Goal: Transaction & Acquisition: Book appointment/travel/reservation

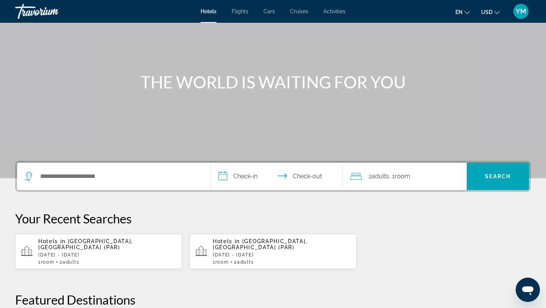
scroll to position [53, 0]
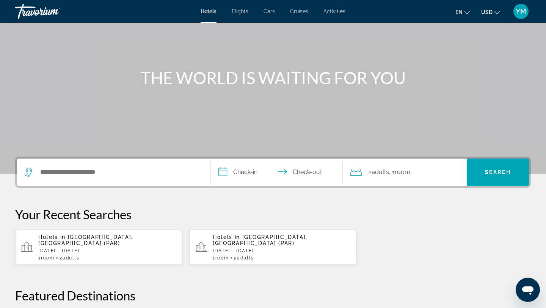
click at [467, 13] on icon "Change language" at bounding box center [466, 12] width 5 height 5
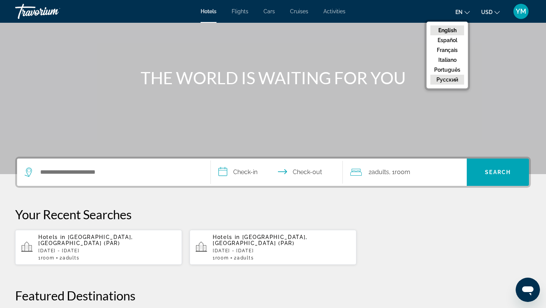
click at [449, 80] on button "русский" at bounding box center [447, 80] width 34 height 10
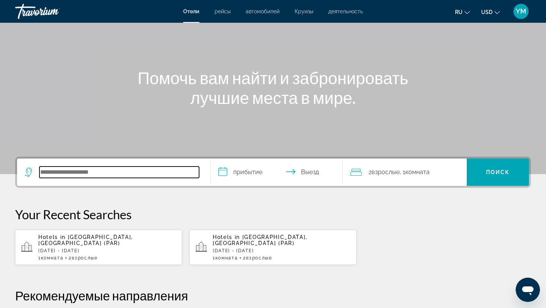
click at [121, 174] on input "Search hotel destination" at bounding box center [119, 171] width 160 height 11
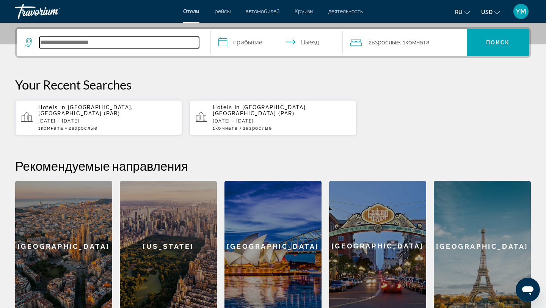
scroll to position [185, 0]
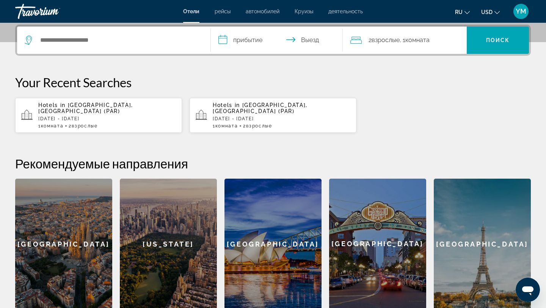
click at [107, 105] on span "Paris, France (PAR)" at bounding box center [85, 108] width 95 height 12
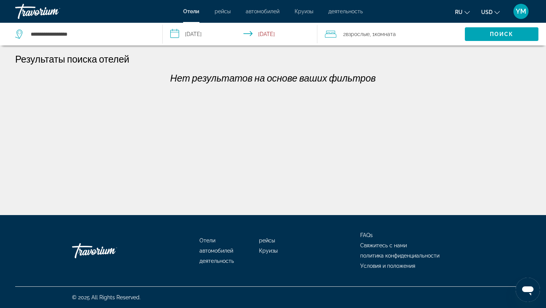
click at [205, 35] on input "**********" at bounding box center [242, 35] width 158 height 25
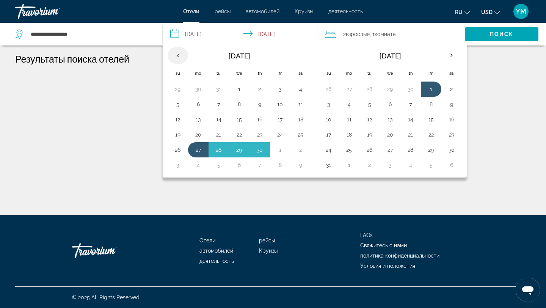
click at [176, 53] on th "Previous month" at bounding box center [178, 55] width 20 height 17
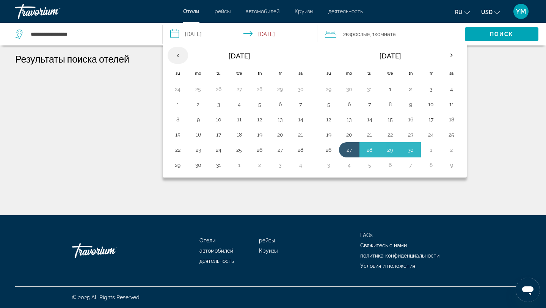
click at [176, 53] on th "Previous month" at bounding box center [178, 55] width 20 height 17
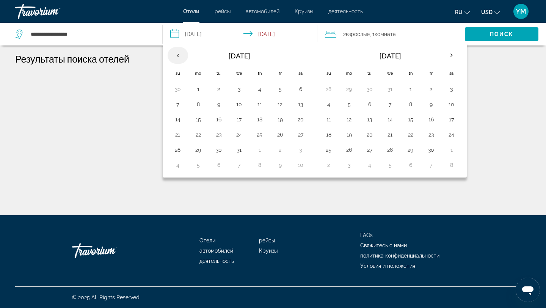
click at [176, 53] on th "Previous month" at bounding box center [178, 55] width 20 height 17
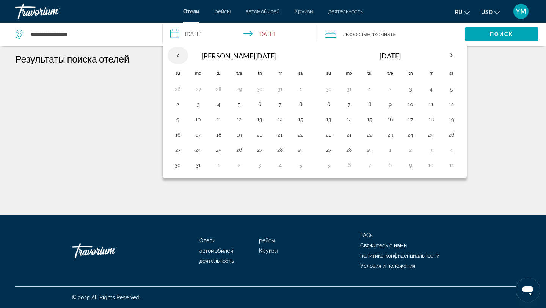
click at [176, 53] on th "Previous month" at bounding box center [178, 55] width 20 height 17
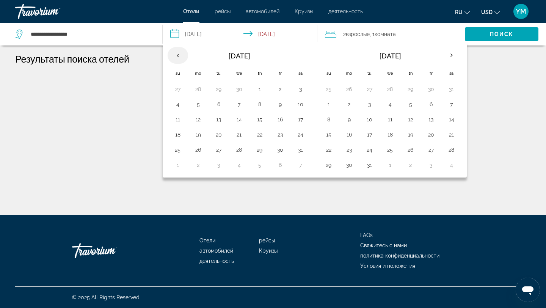
click at [176, 53] on th "Previous month" at bounding box center [178, 55] width 20 height 17
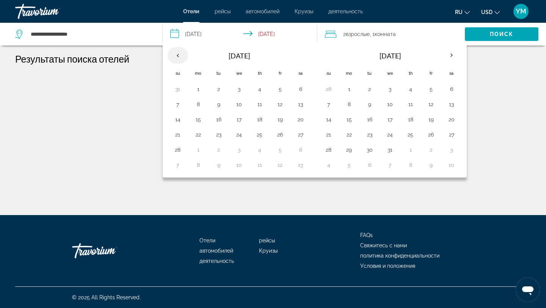
click at [176, 53] on th "Previous month" at bounding box center [178, 55] width 20 height 17
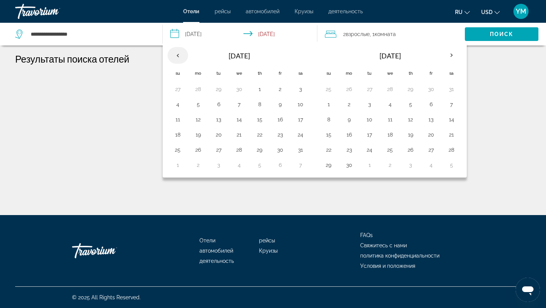
click at [176, 53] on th "Previous month" at bounding box center [178, 55] width 20 height 17
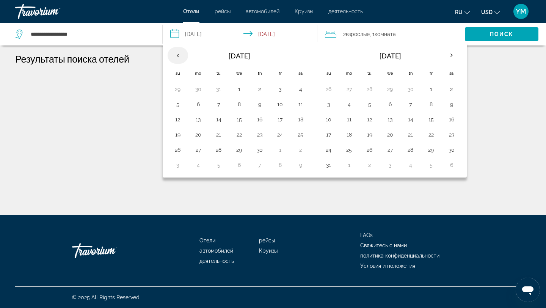
click at [176, 53] on th "Previous month" at bounding box center [178, 55] width 20 height 17
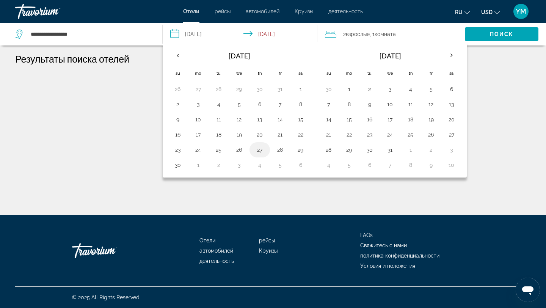
click at [258, 151] on button "27" at bounding box center [260, 149] width 12 height 11
click at [352, 89] on button "1" at bounding box center [349, 89] width 12 height 11
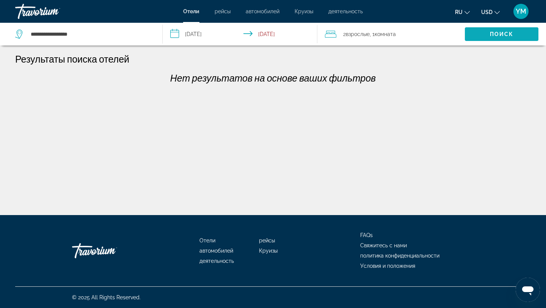
click at [486, 34] on span "Search" at bounding box center [502, 34] width 74 height 18
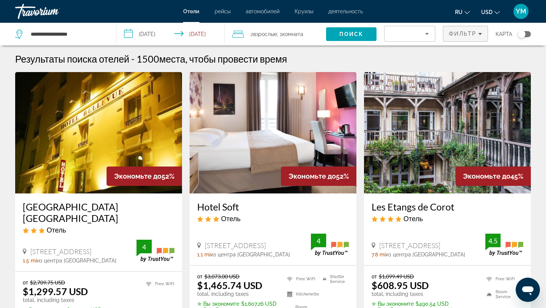
click at [485, 35] on span "Filters" at bounding box center [465, 34] width 44 height 18
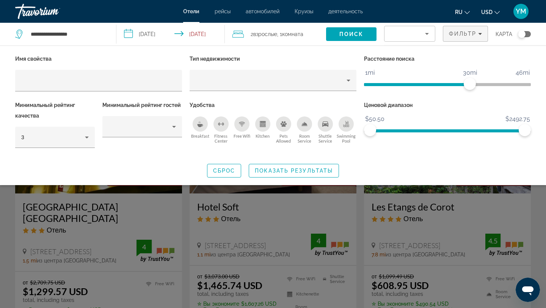
click at [410, 165] on div "Сброс Показать результаты" at bounding box center [272, 171] width 515 height 14
click at [407, 13] on div "ru English Español Français Italiano Português русский USD USD ($) MXN (Mex$) C…" at bounding box center [450, 11] width 160 height 16
click at [460, 158] on div "Имя свойства Тип недвижимости Расстояние поиска 1mi 46mi 30mi Минимальный рейти…" at bounding box center [273, 115] width 546 height 124
click at [138, 176] on div "Сброс Показать результаты" at bounding box center [272, 171] width 515 height 14
click at [174, 201] on div "Search widget" at bounding box center [273, 211] width 546 height 194
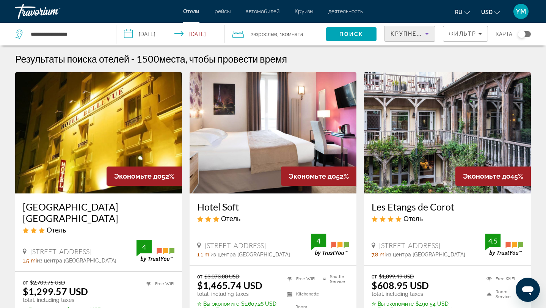
click at [431, 34] on icon "Sort by" at bounding box center [426, 33] width 9 height 9
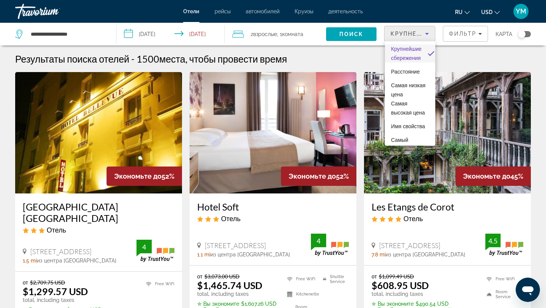
click at [500, 64] on div at bounding box center [273, 154] width 546 height 308
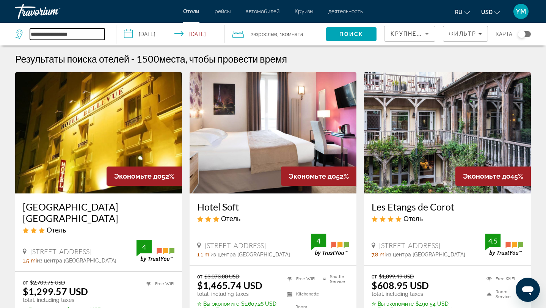
click at [90, 35] on input "**********" at bounding box center [67, 33] width 75 height 11
click at [130, 34] on input "**********" at bounding box center [172, 35] width 112 height 25
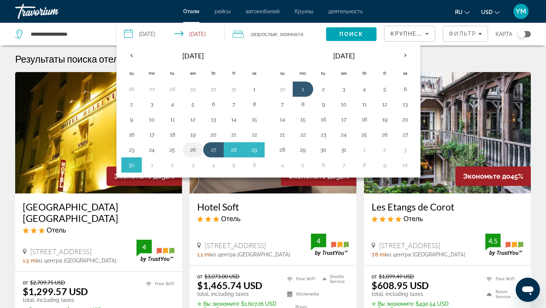
click at [191, 150] on button "26" at bounding box center [193, 149] width 12 height 11
click at [133, 167] on button "30" at bounding box center [131, 165] width 12 height 11
type input "**********"
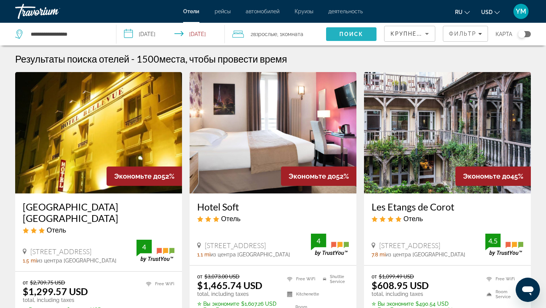
click at [358, 36] on span "Поиск" at bounding box center [351, 34] width 24 height 6
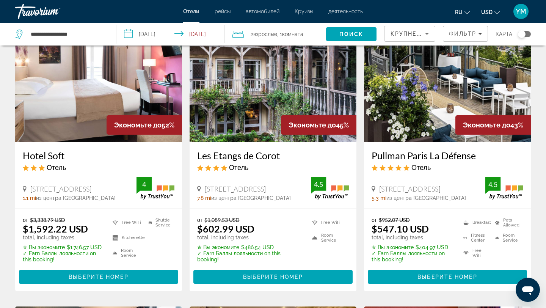
scroll to position [53, 0]
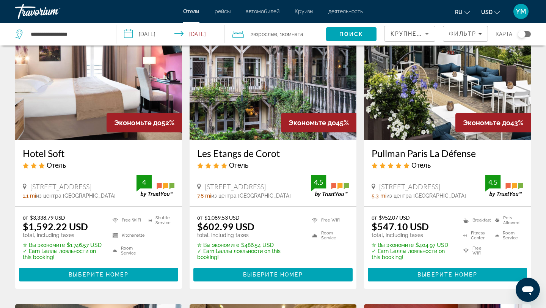
click at [493, 12] on button "USD USD ($) MXN (Mex$) CAD (Can$) GBP (£) EUR (€) AUD (A$) NZD (NZ$) CNY (CN¥)" at bounding box center [490, 11] width 19 height 11
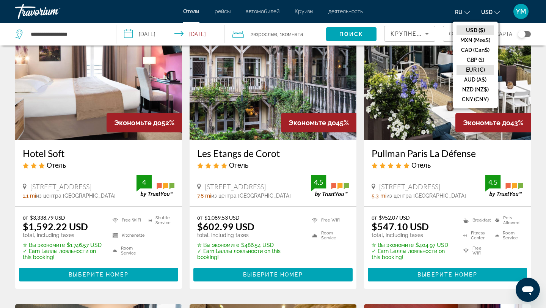
click at [473, 68] on button "EUR (€)" at bounding box center [475, 70] width 38 height 10
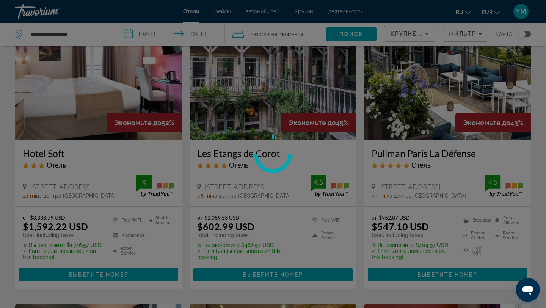
scroll to position [0, 0]
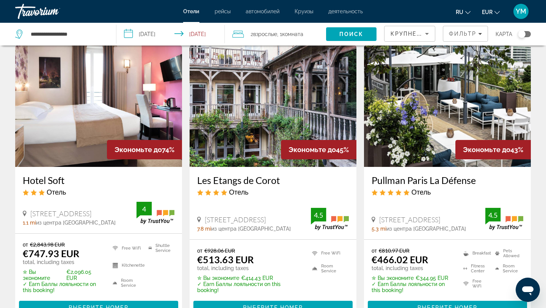
scroll to position [28, 0]
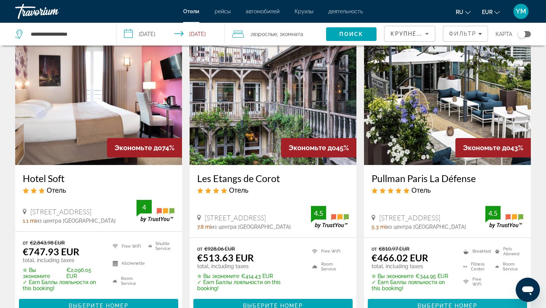
click at [428, 302] on span "Выберите номер" at bounding box center [446, 305] width 59 height 6
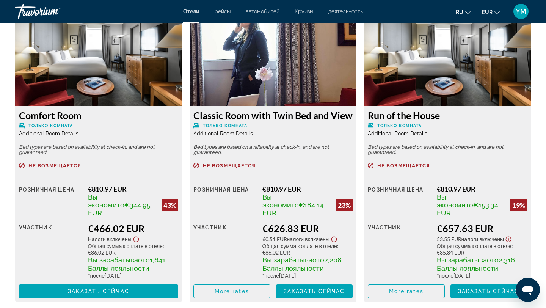
scroll to position [1060, 0]
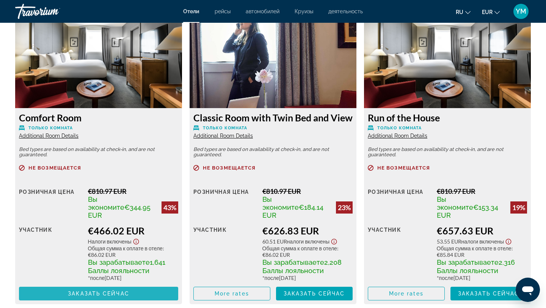
click at [92, 290] on span "Заказать сейчас" at bounding box center [98, 293] width 61 height 6
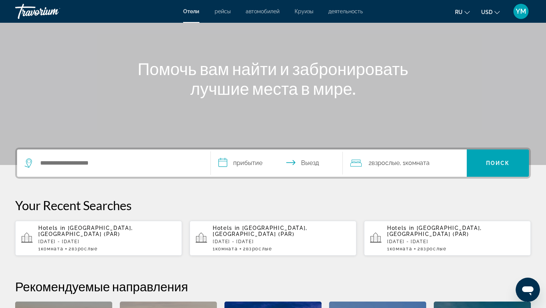
scroll to position [69, 0]
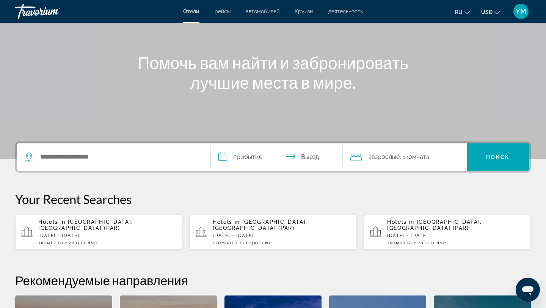
click at [91, 225] on div "Hotels in Paris, France (PAR) Wed, 26 Nov - Sun, 30 Nov 1 Комната номера 2 Взро…" at bounding box center [107, 232] width 138 height 27
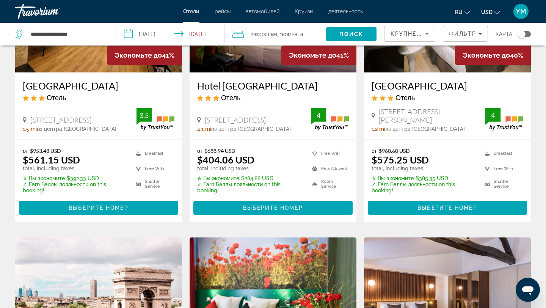
scroll to position [404, 0]
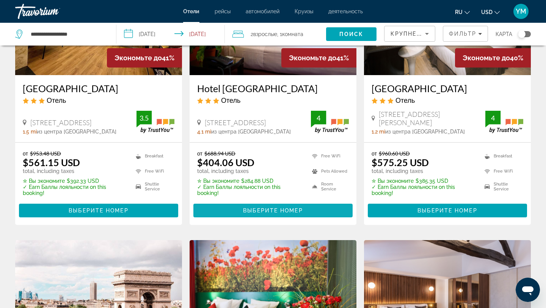
click at [257, 206] on span "Main content" at bounding box center [272, 210] width 159 height 18
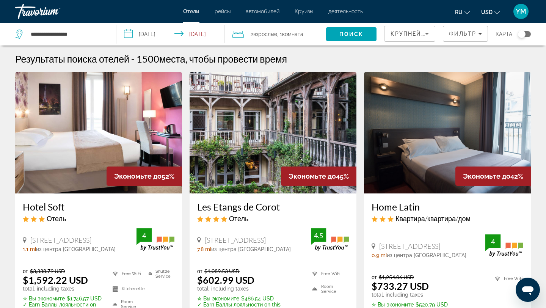
click at [429, 36] on icon "Sort by" at bounding box center [426, 33] width 9 height 9
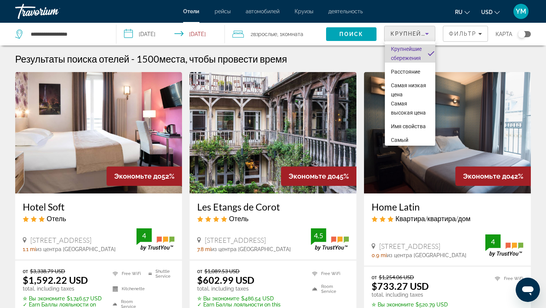
click at [404, 52] on span "Крупнейшие сбережения" at bounding box center [406, 53] width 31 height 18
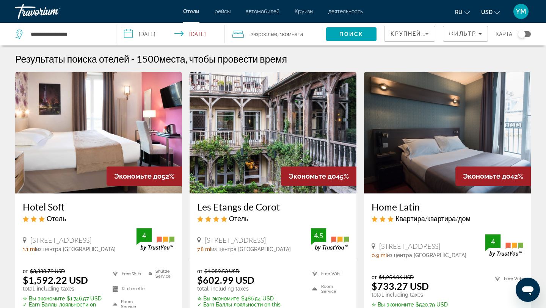
click at [184, 13] on span "Отели" at bounding box center [191, 11] width 16 height 6
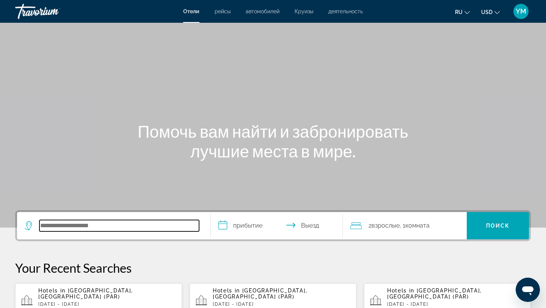
click at [114, 230] on input "Search hotel destination" at bounding box center [119, 225] width 160 height 11
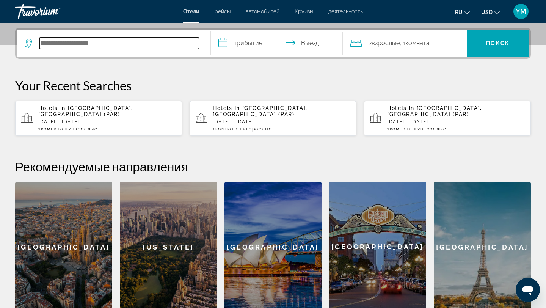
scroll to position [185, 0]
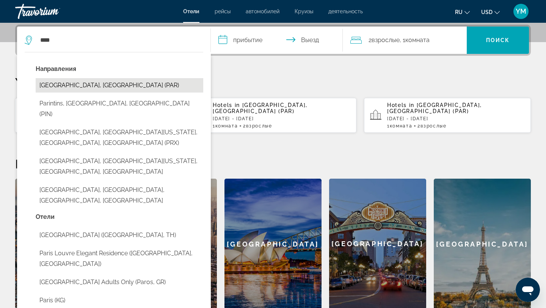
click at [78, 85] on button "Paris, France (PAR)" at bounding box center [120, 85] width 168 height 14
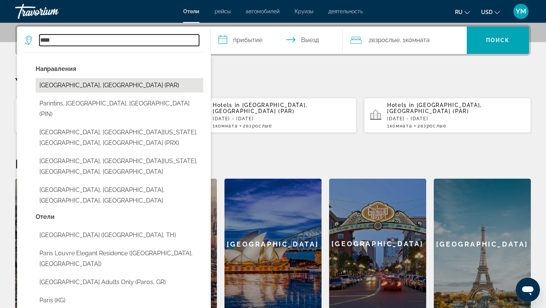
type input "**********"
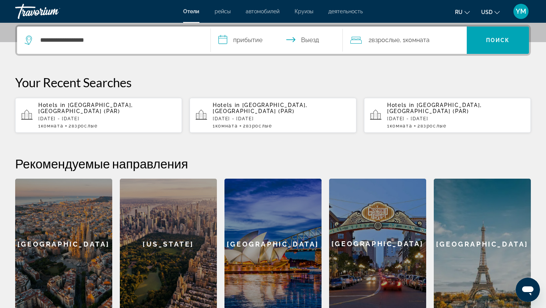
click at [243, 42] on input "**********" at bounding box center [278, 42] width 135 height 30
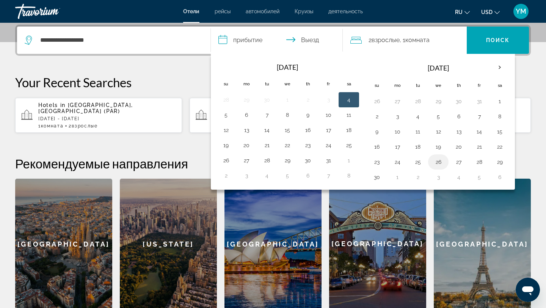
click at [442, 160] on button "26" at bounding box center [438, 162] width 12 height 11
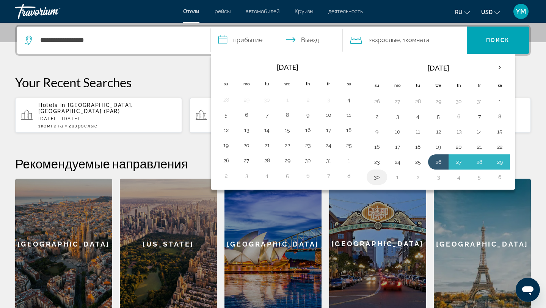
click at [377, 175] on button "30" at bounding box center [377, 177] width 12 height 11
type input "**********"
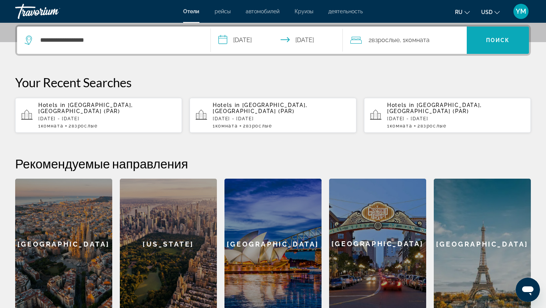
click at [484, 34] on span "Search" at bounding box center [498, 40] width 62 height 18
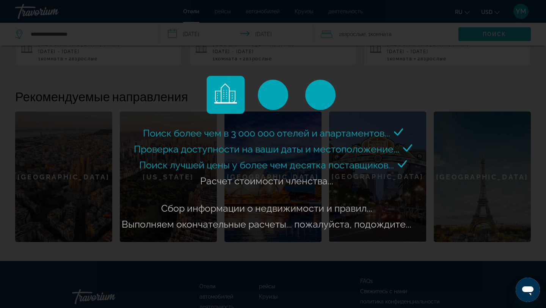
scroll to position [254, 0]
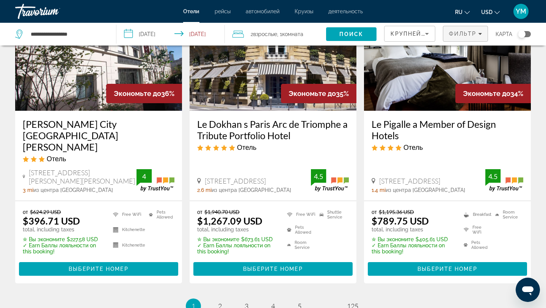
scroll to position [944, 0]
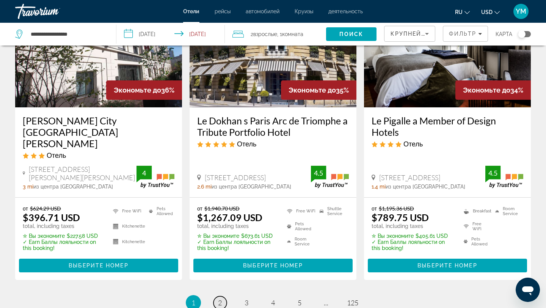
click at [221, 298] on span "2" at bounding box center [220, 302] width 4 height 8
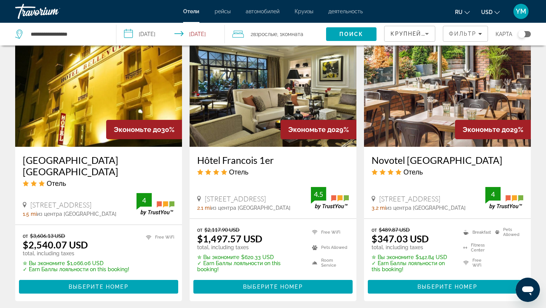
scroll to position [649, 0]
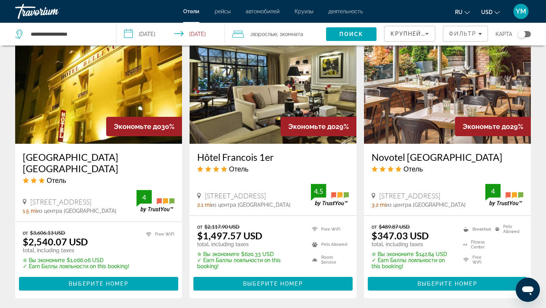
click at [416, 151] on h3 "Novotel Paris Est" at bounding box center [447, 156] width 152 height 11
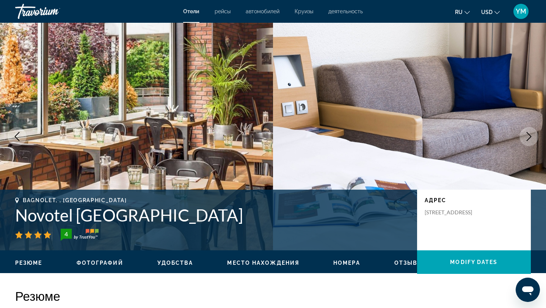
click at [238, 263] on span "Место нахождения" at bounding box center [263, 263] width 72 height 6
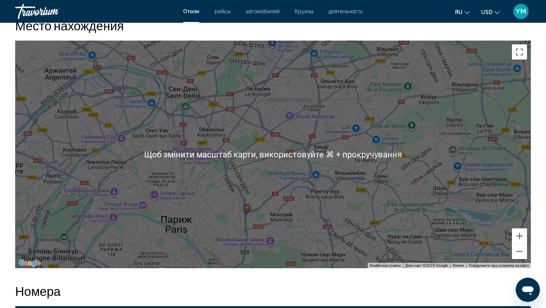
scroll to position [720, 0]
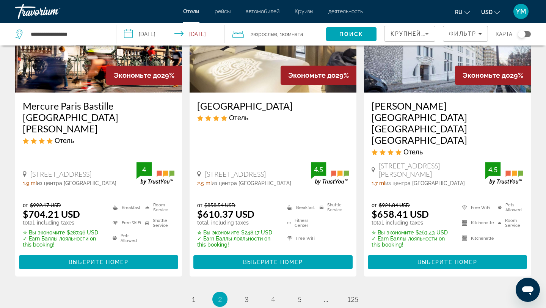
scroll to position [993, 0]
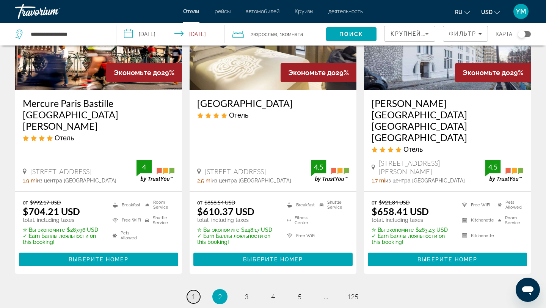
click at [194, 292] on span "1" at bounding box center [193, 296] width 4 height 8
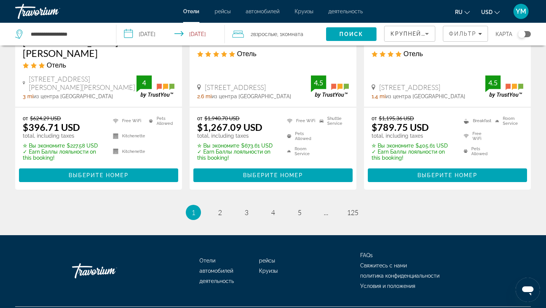
scroll to position [1041, 0]
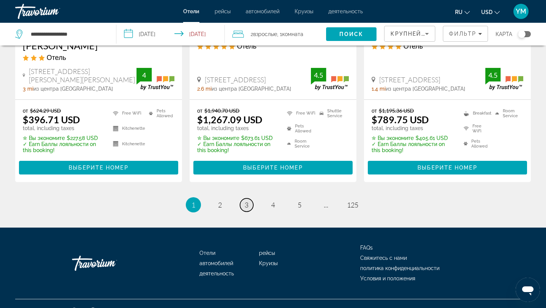
click at [247, 200] on span "3" at bounding box center [246, 204] width 4 height 8
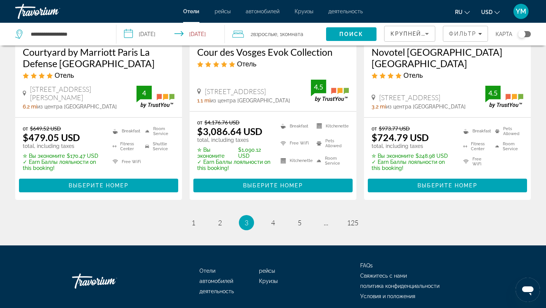
scroll to position [1063, 0]
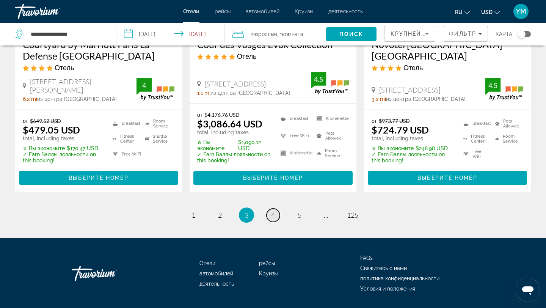
click at [271, 211] on span "4" at bounding box center [273, 215] width 4 height 8
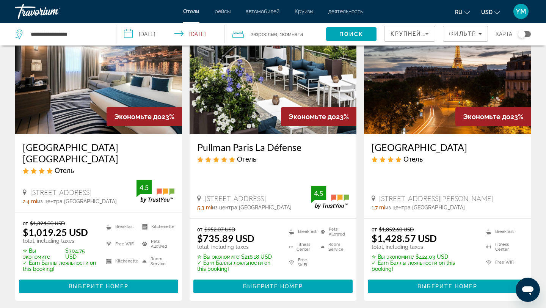
scroll to position [940, 0]
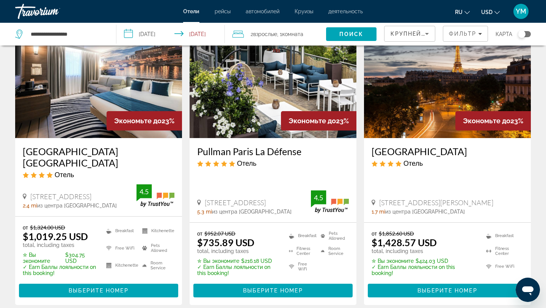
click at [276, 146] on h3 "Pullman Paris La Défense" at bounding box center [273, 151] width 152 height 11
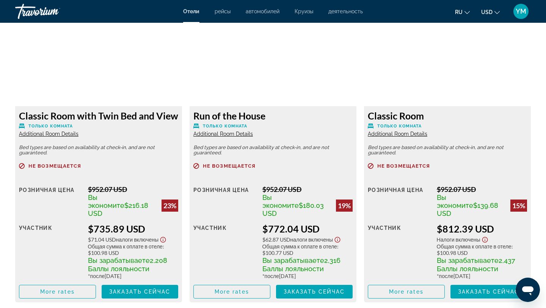
scroll to position [1058, 0]
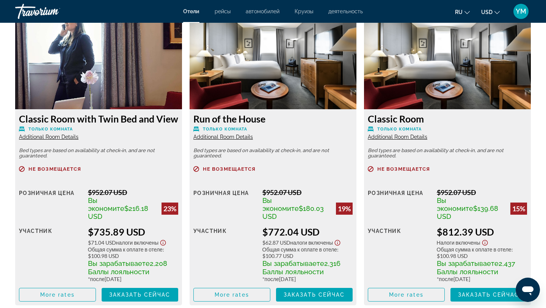
click at [498, 9] on mat-icon "Change currency" at bounding box center [496, 11] width 5 height 5
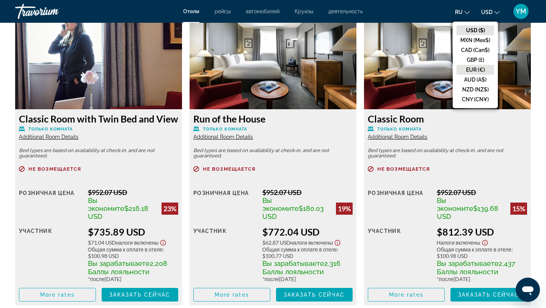
click at [474, 70] on button "EUR (€)" at bounding box center [475, 70] width 38 height 10
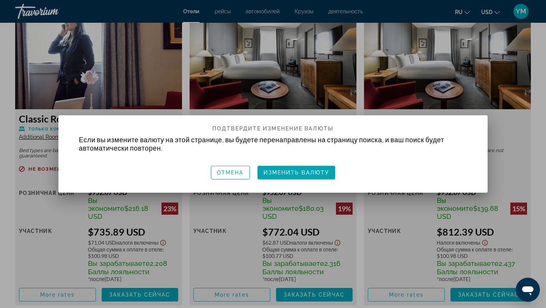
scroll to position [0, 0]
click at [296, 172] on span "Изменить валюту" at bounding box center [296, 172] width 66 height 6
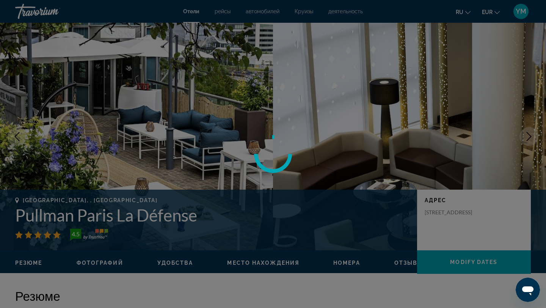
scroll to position [1058, 0]
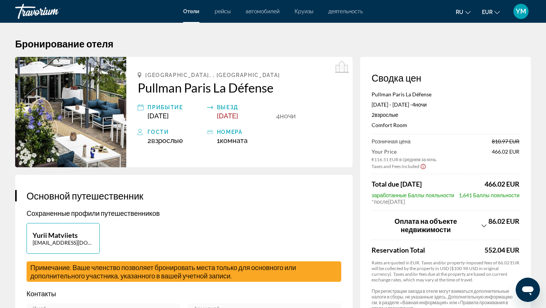
click at [191, 87] on h2 "Pullman Paris La Défense" at bounding box center [240, 87] width 204 height 15
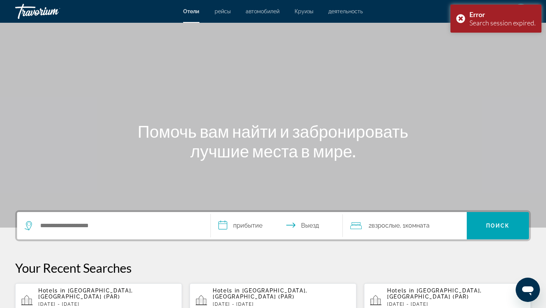
scroll to position [0, 0]
click at [302, 122] on h1 "Помочь вам найти и забронировать лучшие места в мире." at bounding box center [273, 140] width 284 height 39
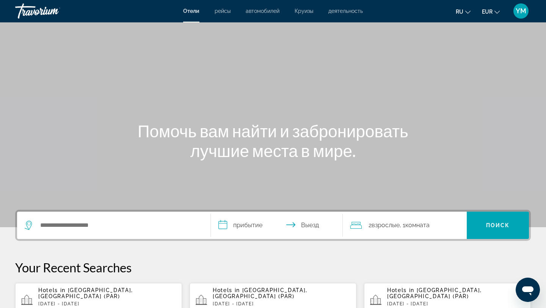
click at [517, 11] on span "YM" at bounding box center [520, 11] width 11 height 8
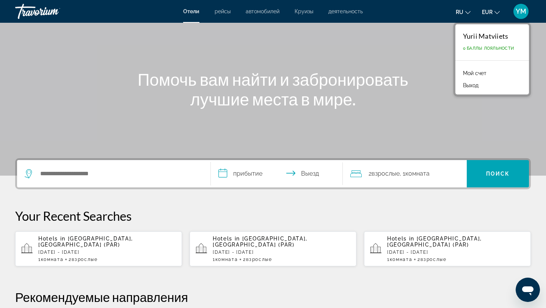
scroll to position [53, 0]
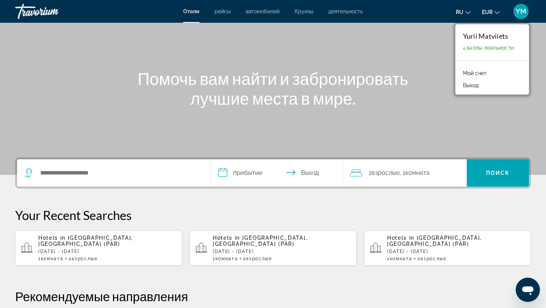
click at [78, 238] on span "Paris, France (PAR)" at bounding box center [85, 241] width 95 height 12
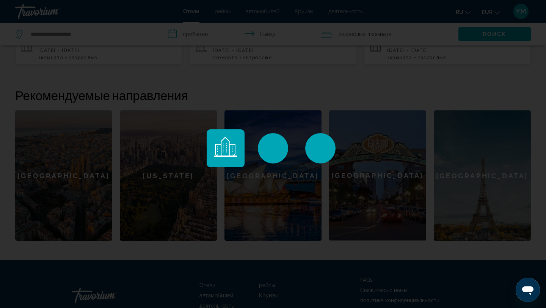
scroll to position [255, 0]
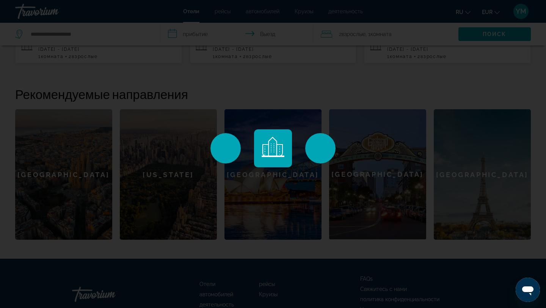
click at [482, 174] on div "Main content" at bounding box center [273, 154] width 546 height 308
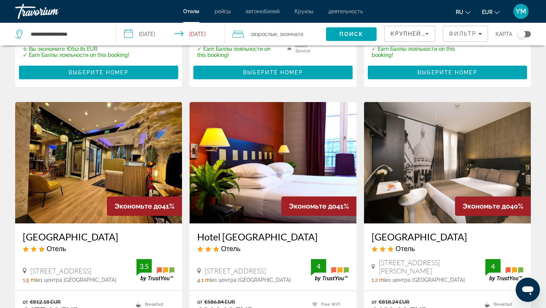
scroll to position [255, 0]
